Goal: Check status

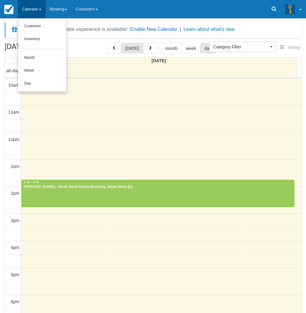
select select
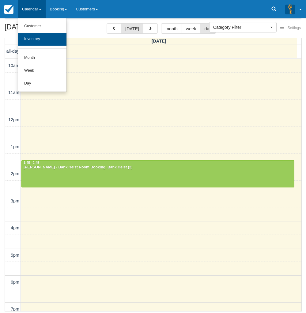
scroll to position [55, 0]
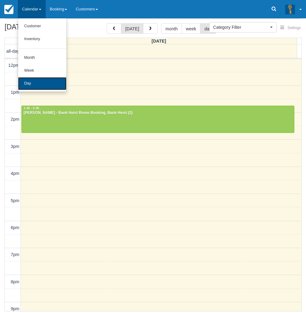
click at [34, 84] on link "Day" at bounding box center [42, 83] width 48 height 13
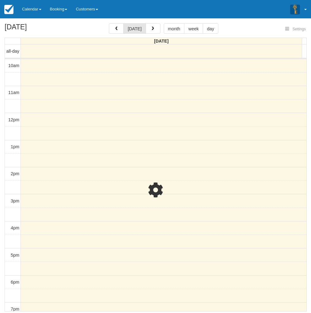
select select
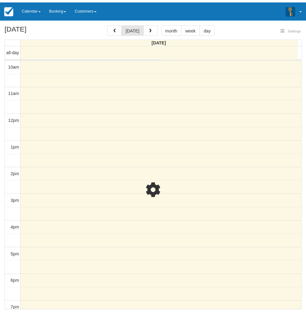
scroll to position [86, 0]
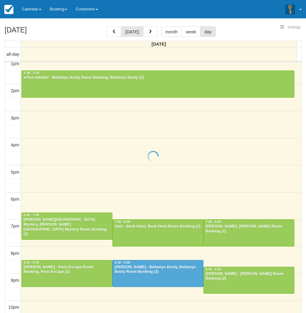
select select
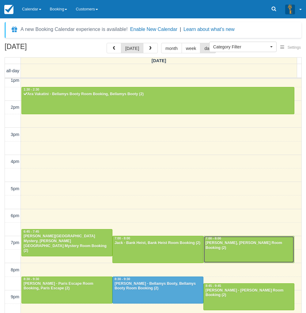
click at [251, 249] on div "Niall Biggs - Ransom, Ransom Room Booking (2)" at bounding box center [248, 246] width 87 height 10
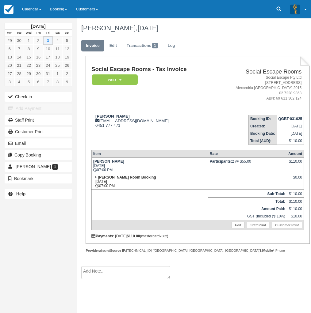
click at [20, 241] on div "October 2025 Mon Tue Wed Thu Fri Sat Sun 29 30 1 2 3 4 5 6 7 8 9 10 11 12 13 14…" at bounding box center [38, 156] width 77 height 313
click at [13, 250] on div "October 2025 Mon Tue Wed Thu Fri Sat Sun 29 30 1 2 3 4 5 6 7 8 9 10 11 12 13 14…" at bounding box center [38, 156] width 77 height 313
